Goal: Task Accomplishment & Management: Complete application form

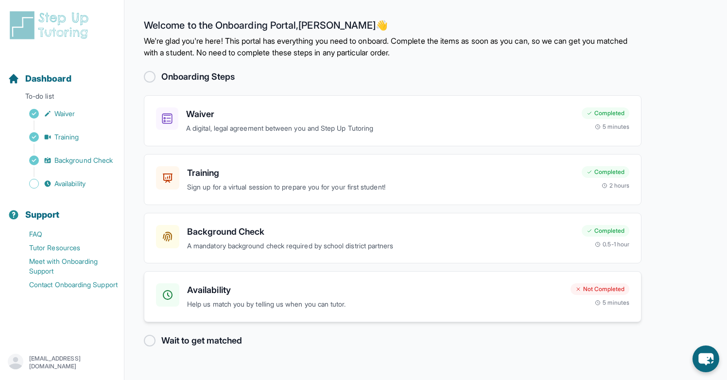
click at [385, 278] on div "Availability Help us match you by telling us when you can tutor. Not Completed …" at bounding box center [393, 296] width 498 height 51
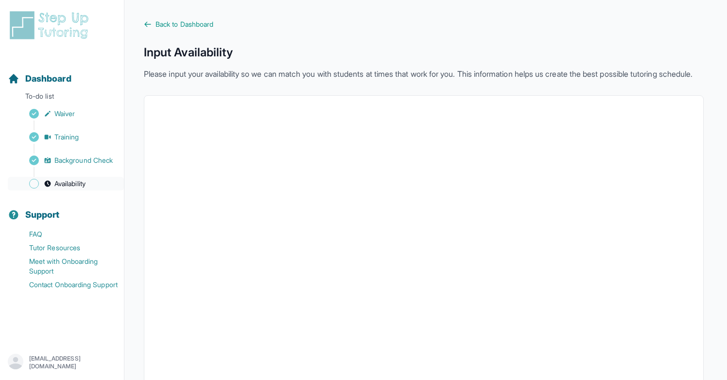
click at [95, 189] on link "Availability" at bounding box center [66, 184] width 116 height 14
click at [206, 22] on span "Back to Dashboard" at bounding box center [184, 24] width 58 height 10
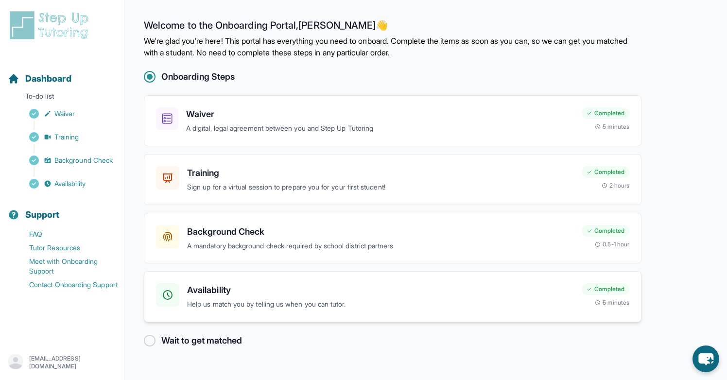
click at [413, 287] on h3 "Availability" at bounding box center [380, 290] width 387 height 14
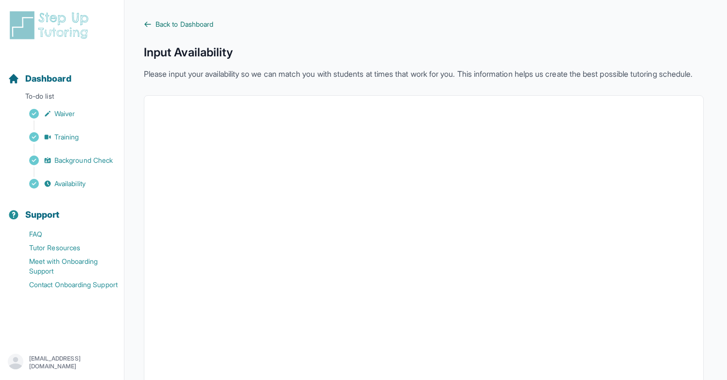
click at [205, 25] on span "Back to Dashboard" at bounding box center [184, 24] width 58 height 10
